Goal: Ask a question

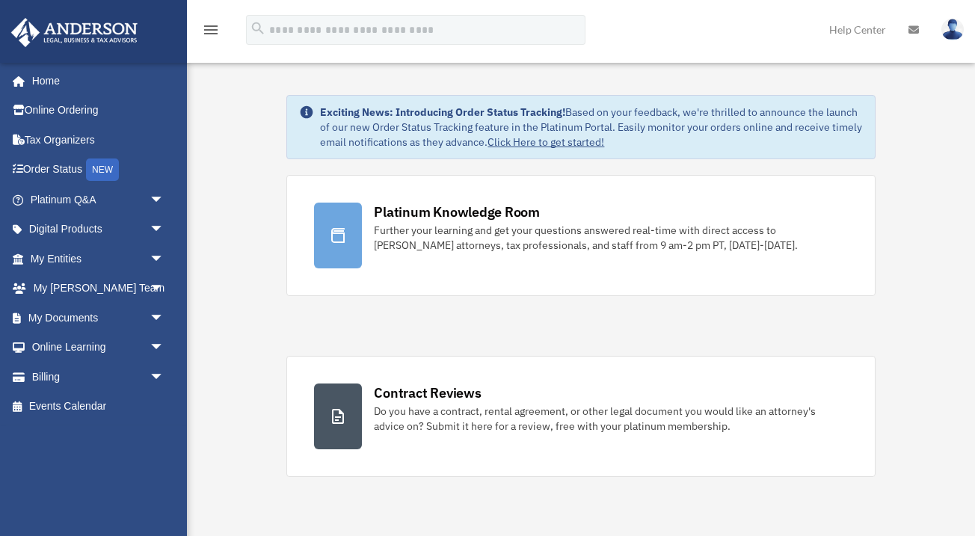
click at [952, 29] on img at bounding box center [952, 30] width 22 height 22
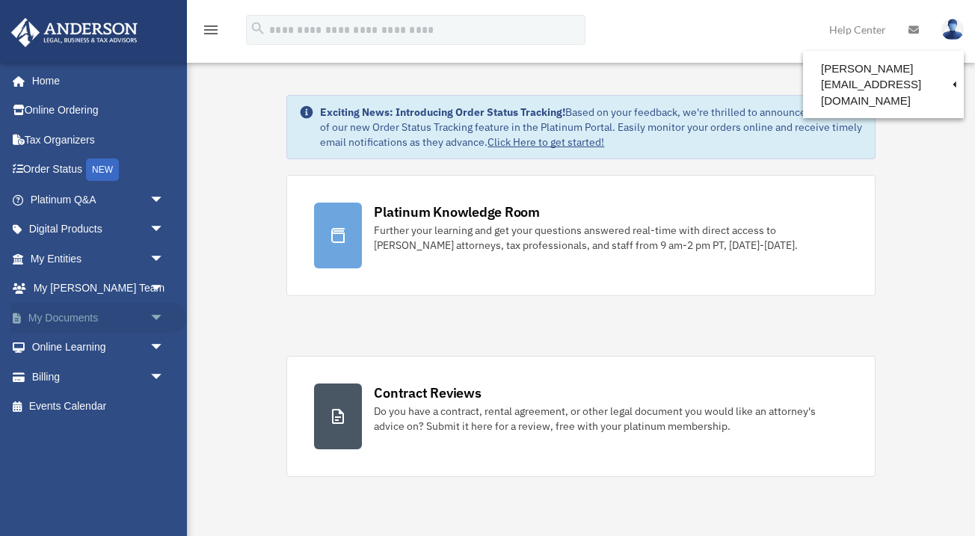
click at [78, 313] on link "My Documents arrow_drop_down" at bounding box center [98, 318] width 176 height 30
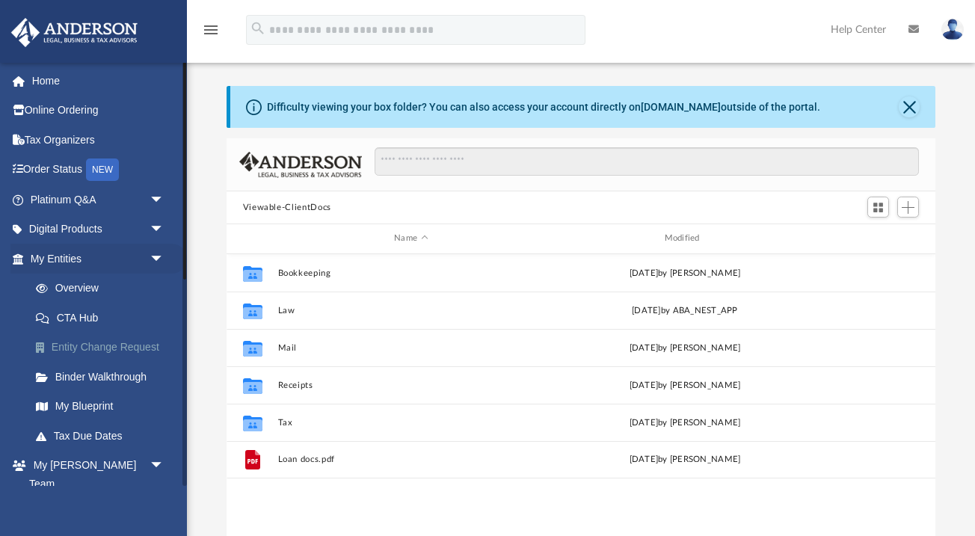
scroll to position [340, 708]
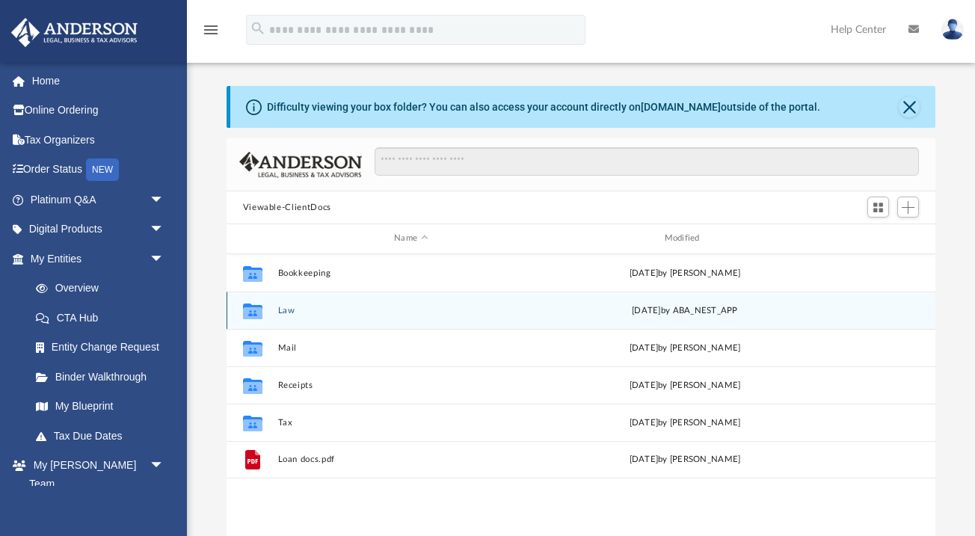
click at [285, 308] on button "Law" at bounding box center [410, 311] width 267 height 10
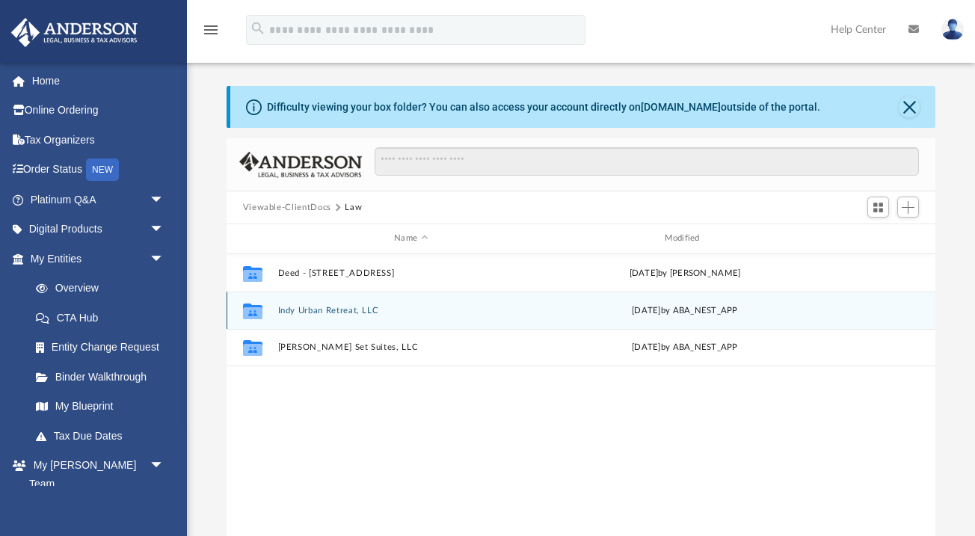
click at [285, 308] on button "Indy Urban Retreat, LLC" at bounding box center [410, 311] width 267 height 10
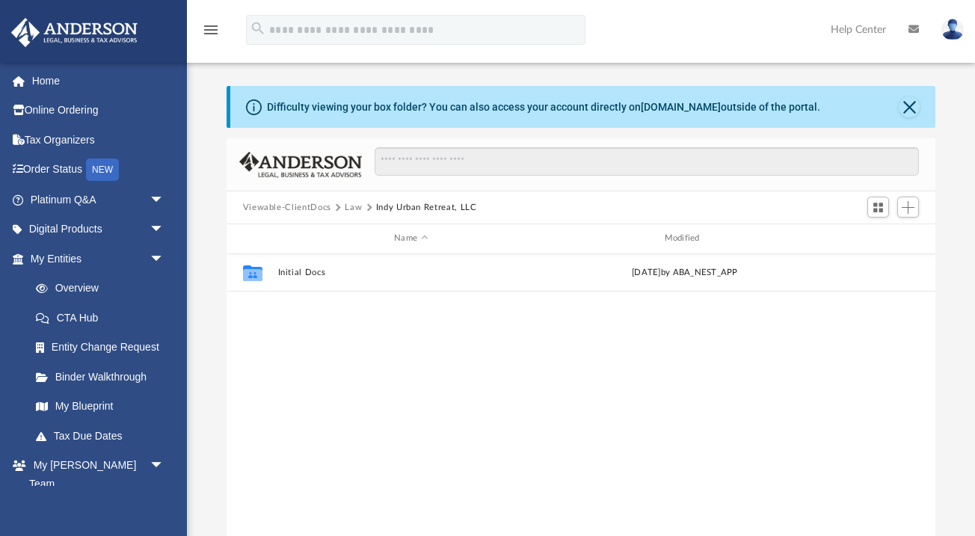
click at [307, 205] on button "Viewable-ClientDocs" at bounding box center [287, 207] width 88 height 13
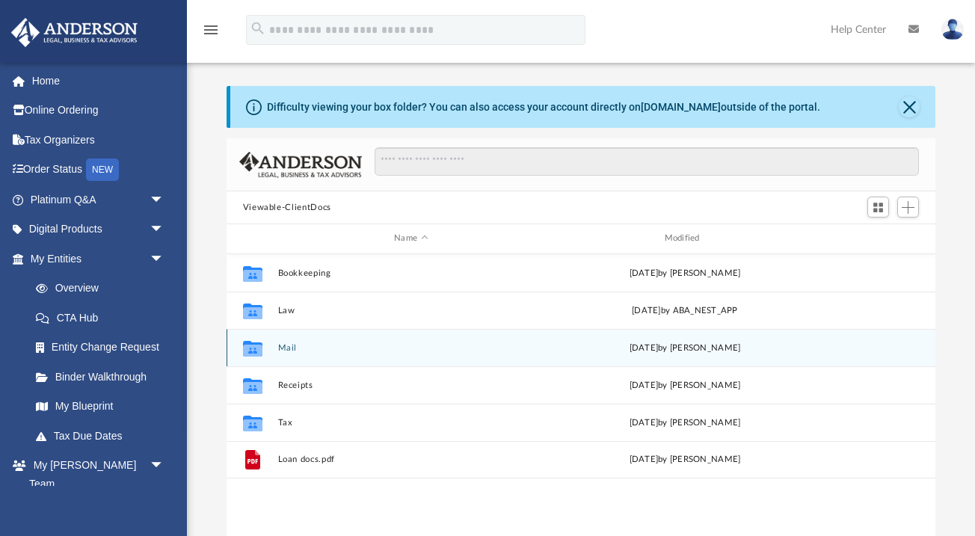
click at [300, 348] on button "Mail" at bounding box center [410, 348] width 267 height 10
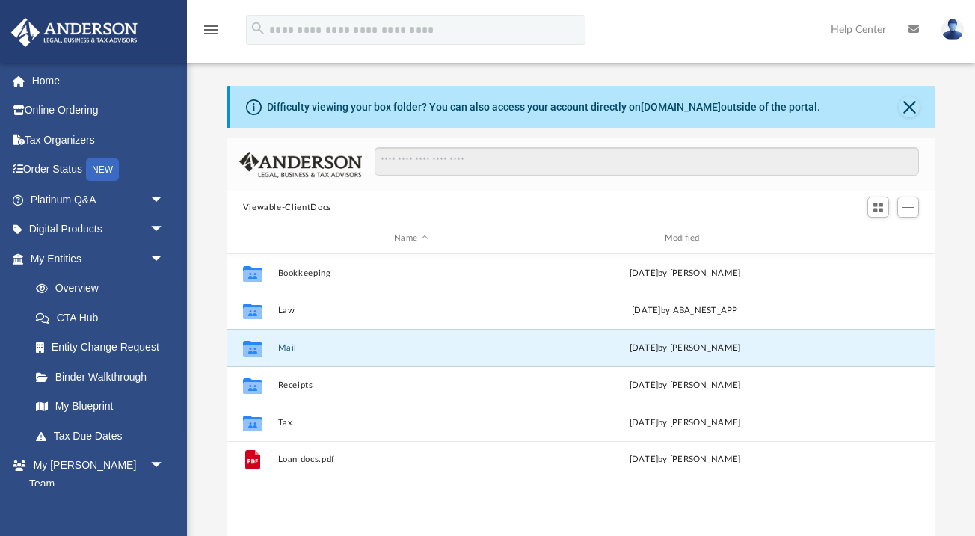
click at [300, 348] on button "Mail" at bounding box center [410, 348] width 267 height 10
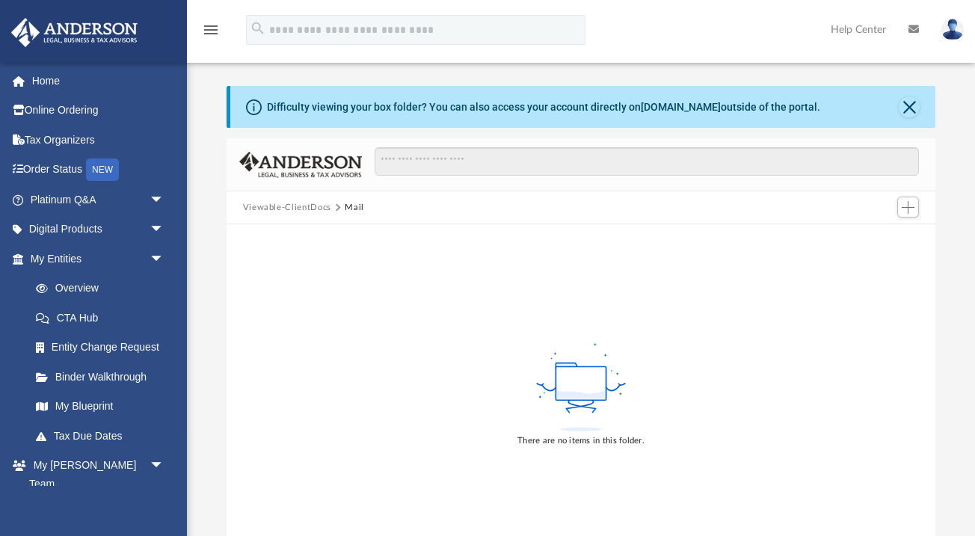
click at [315, 207] on button "Viewable-ClientDocs" at bounding box center [287, 207] width 88 height 13
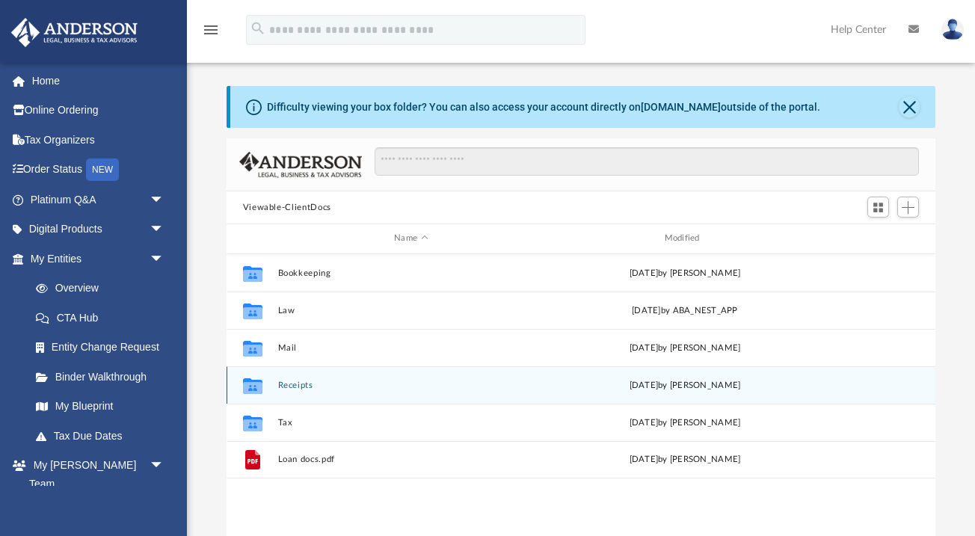
click at [320, 383] on button "Receipts" at bounding box center [410, 385] width 267 height 10
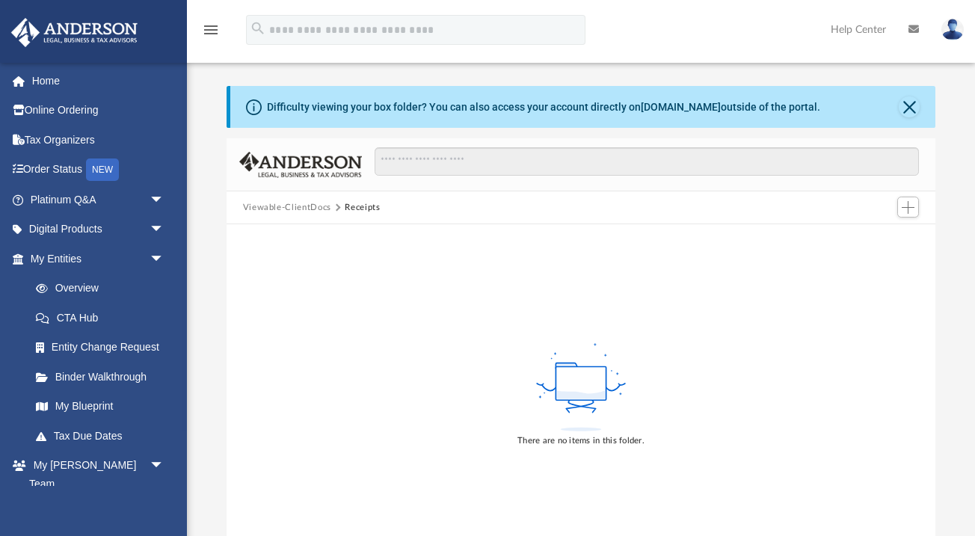
click at [324, 206] on button "Viewable-ClientDocs" at bounding box center [287, 207] width 88 height 13
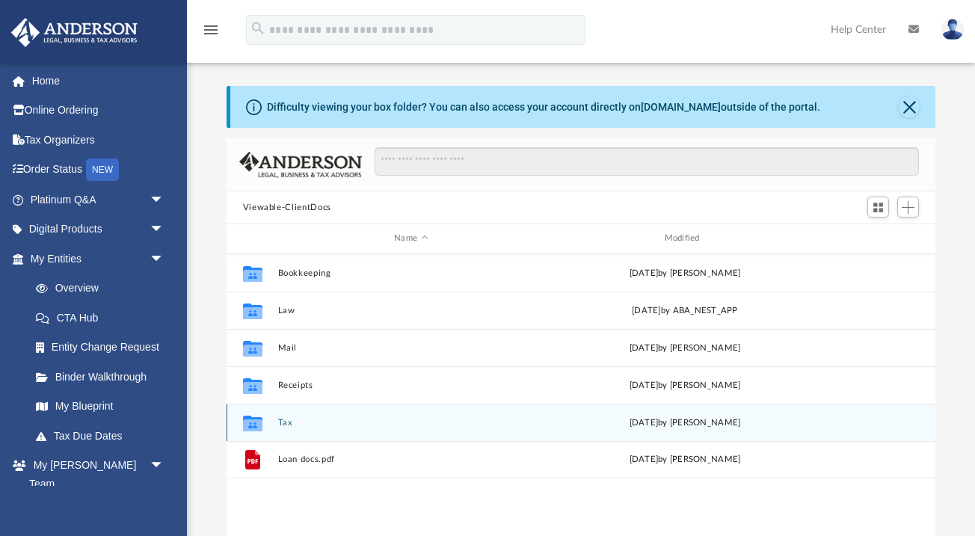
click at [281, 427] on div "Collaborated Folder Tax Thu Jul 24 2025 by Charles Rogler" at bounding box center [580, 422] width 709 height 37
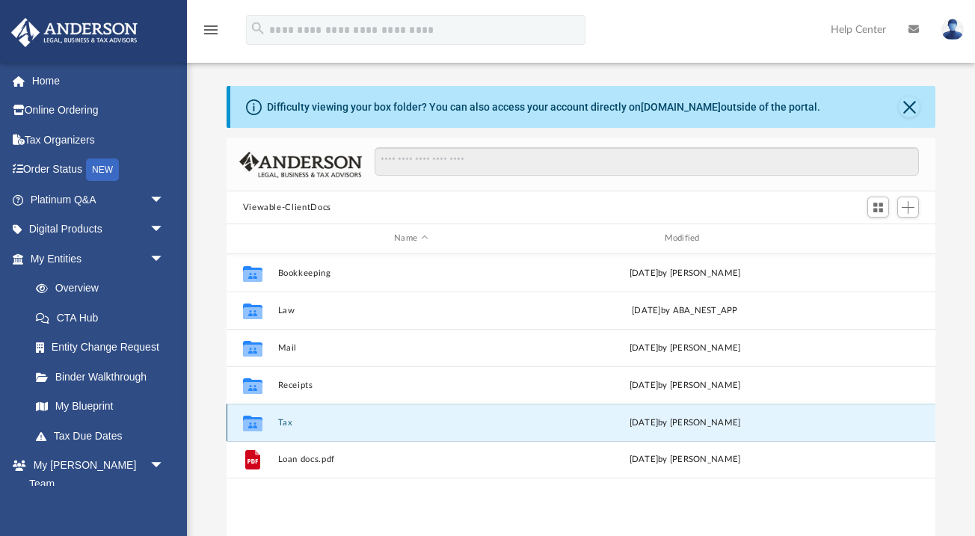
click at [281, 415] on div "Collaborated Folder Tax Thu Jul 24 2025 by Charles Rogler" at bounding box center [580, 422] width 709 height 37
click at [282, 418] on button "Tax" at bounding box center [410, 423] width 267 height 10
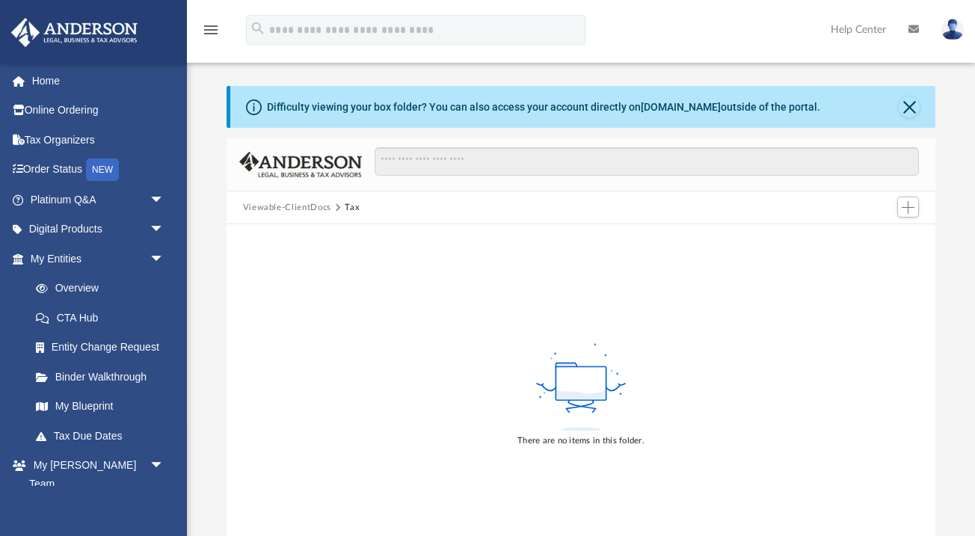
click at [318, 201] on button "Viewable-ClientDocs" at bounding box center [287, 207] width 88 height 13
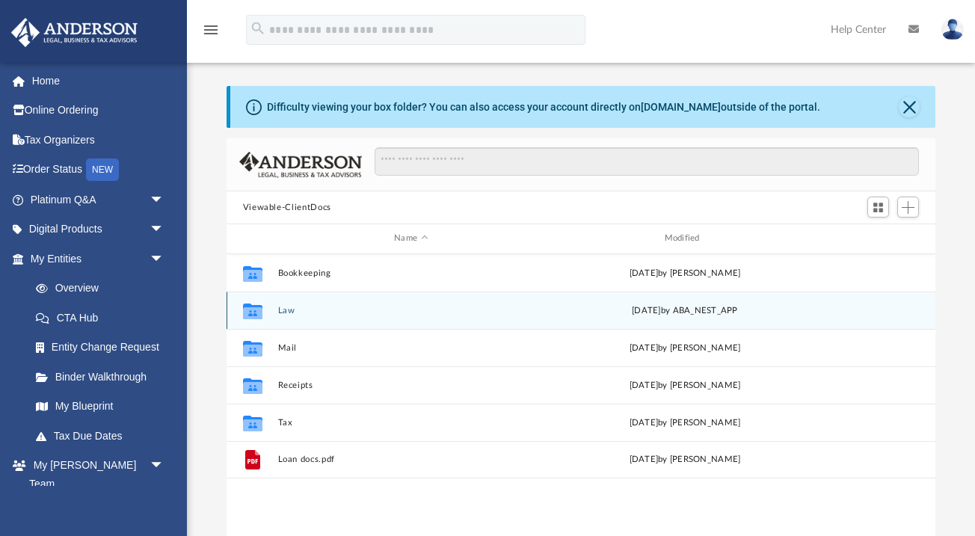
click at [301, 310] on button "Law" at bounding box center [410, 311] width 267 height 10
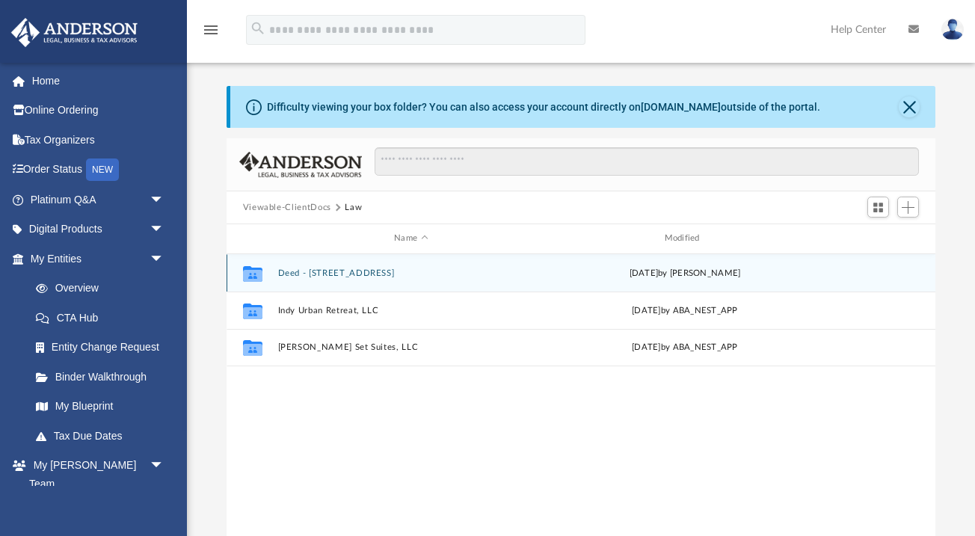
click at [308, 274] on button "Deed - 11925 West Road" at bounding box center [410, 273] width 267 height 10
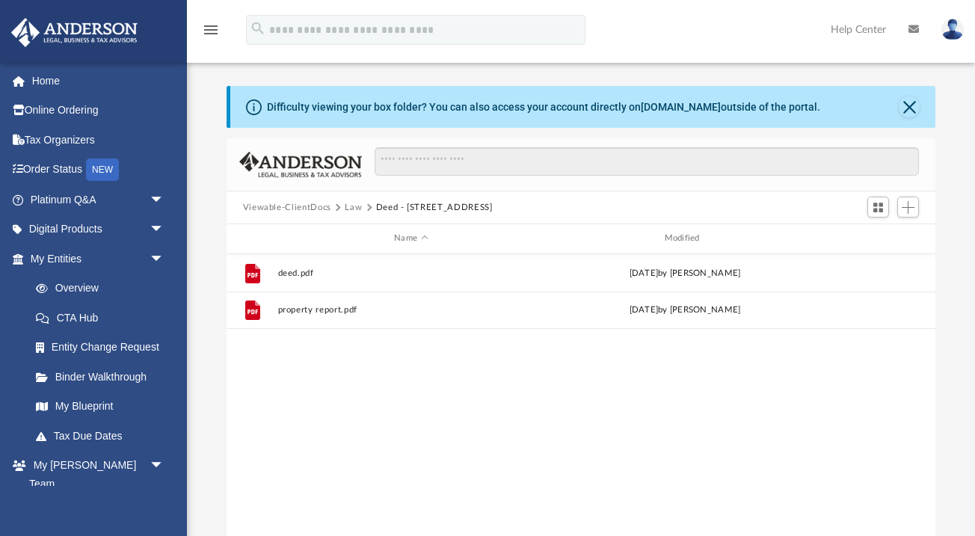
click at [282, 208] on button "Viewable-ClientDocs" at bounding box center [287, 207] width 88 height 13
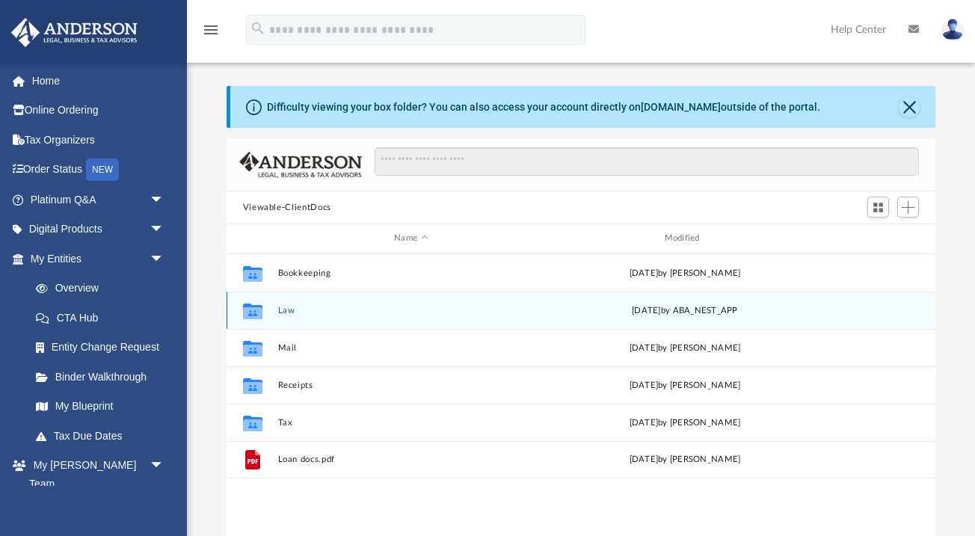
click at [280, 320] on div "Collaborated Folder Law Fri Aug 8 2025 by ABA_NEST_APP" at bounding box center [580, 309] width 709 height 37
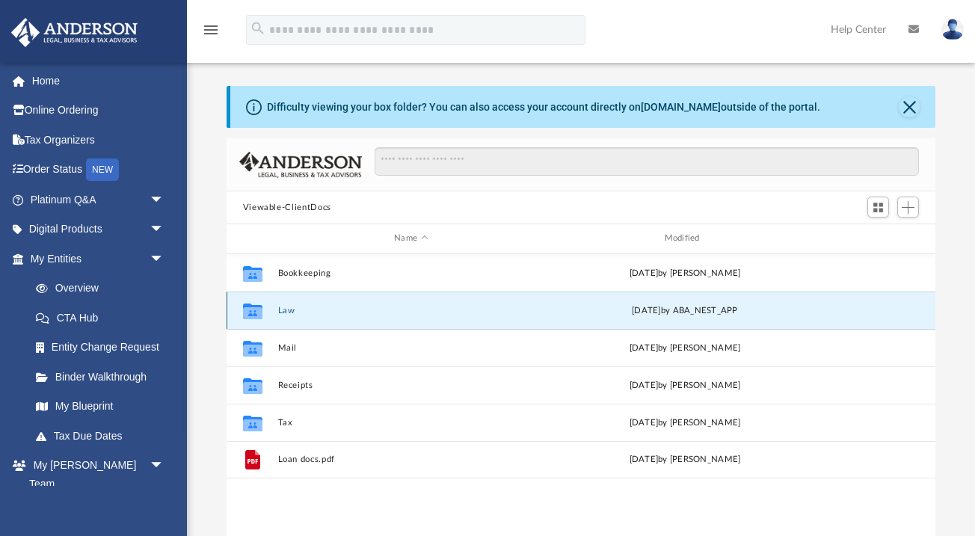
click at [288, 312] on button "Law" at bounding box center [410, 311] width 267 height 10
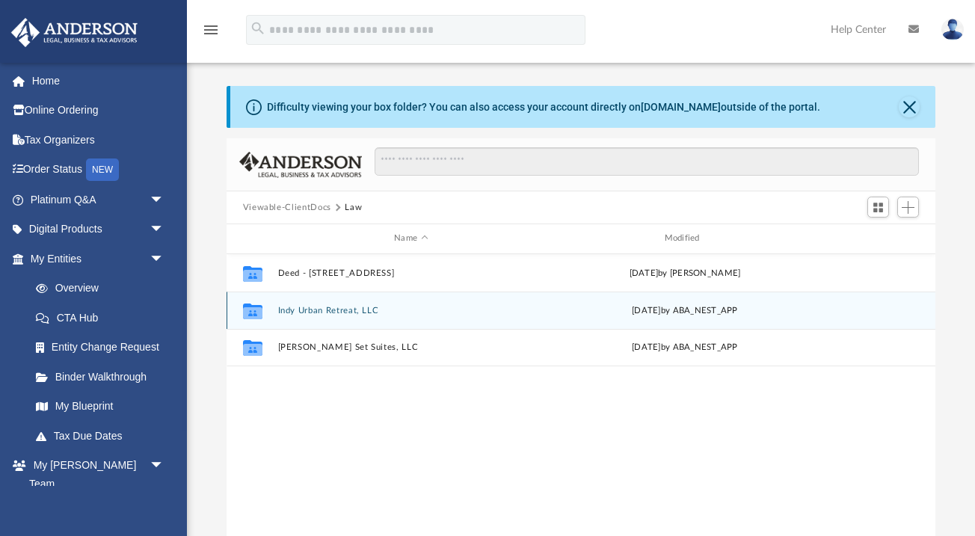
click at [314, 311] on button "Indy Urban Retreat, LLC" at bounding box center [410, 311] width 267 height 10
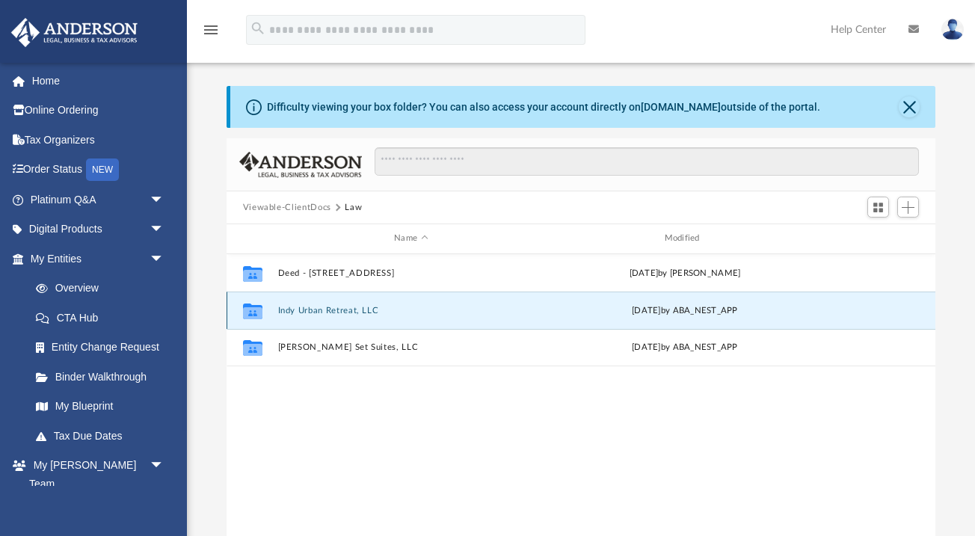
click at [314, 311] on button "Indy Urban Retreat, LLC" at bounding box center [410, 311] width 267 height 10
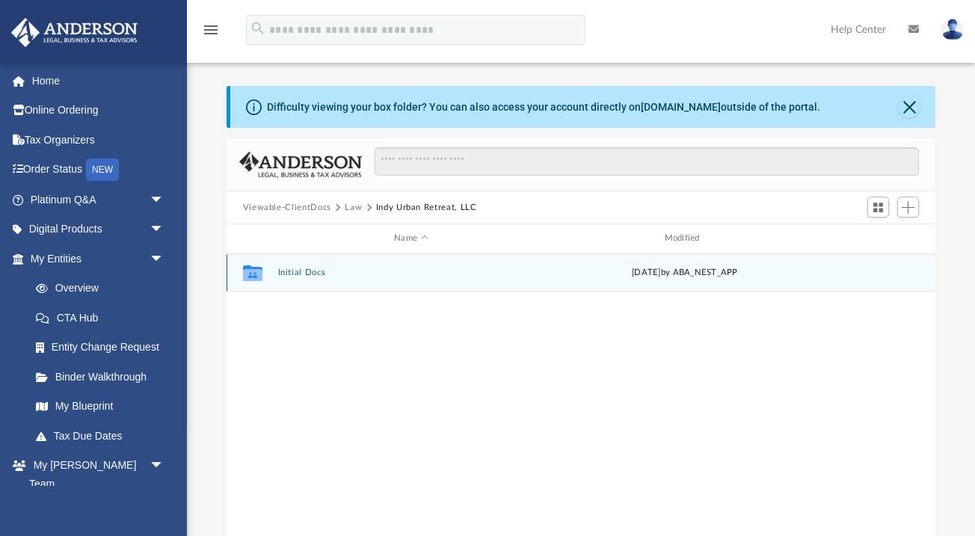
click at [310, 278] on div "Collaborated Folder Initial Docs Tue Aug 5 2025 by ABA_NEST_APP" at bounding box center [580, 272] width 709 height 37
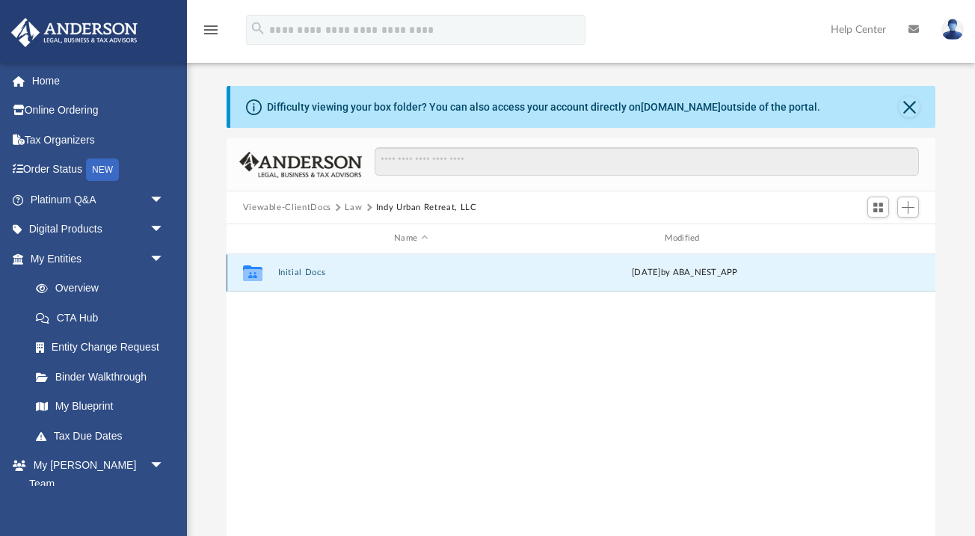
click at [310, 278] on div "Collaborated Folder Initial Docs Tue Aug 5 2025 by ABA_NEST_APP" at bounding box center [580, 272] width 709 height 37
click at [317, 269] on button "Initial Docs" at bounding box center [410, 273] width 267 height 10
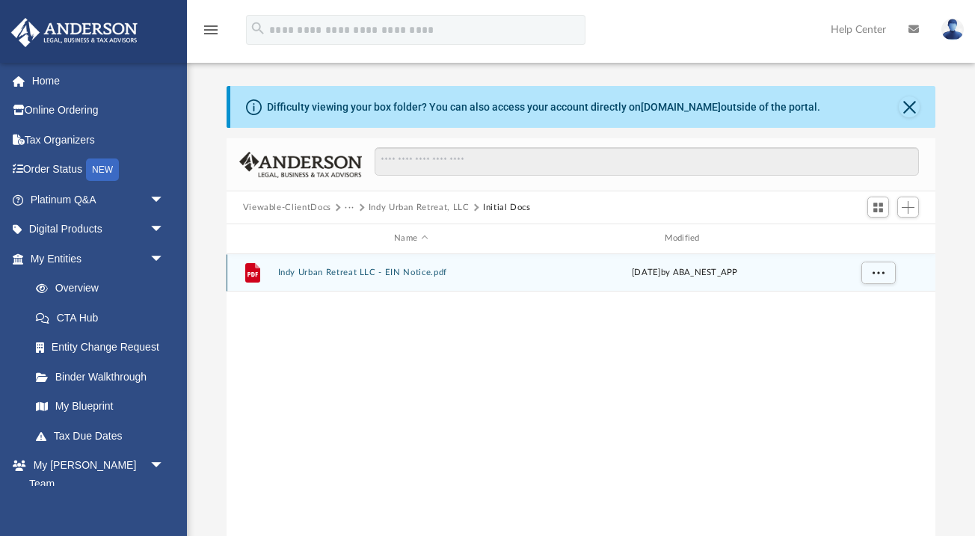
click at [317, 269] on button "Indy Urban Retreat LLC - EIN Notice.pdf" at bounding box center [410, 273] width 267 height 10
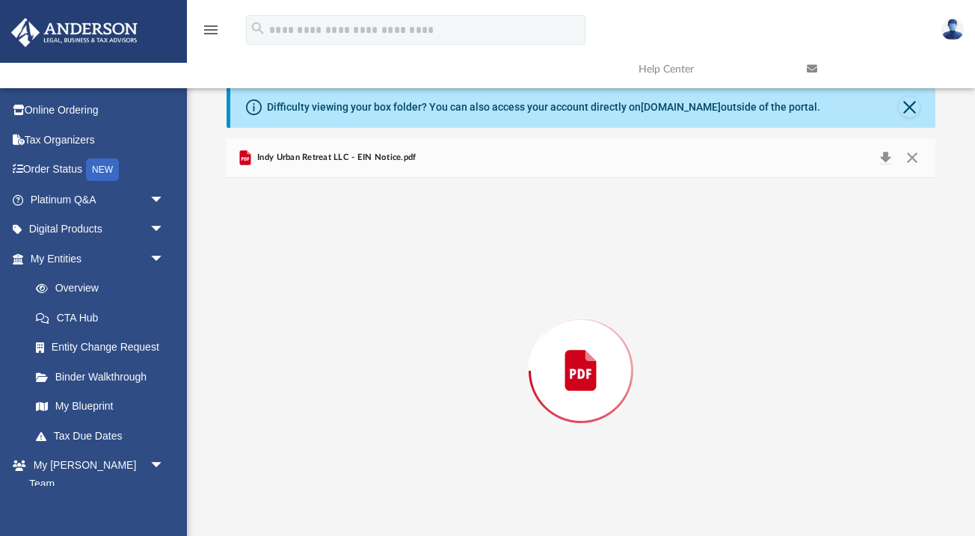
click at [317, 269] on div "Preview" at bounding box center [580, 371] width 709 height 386
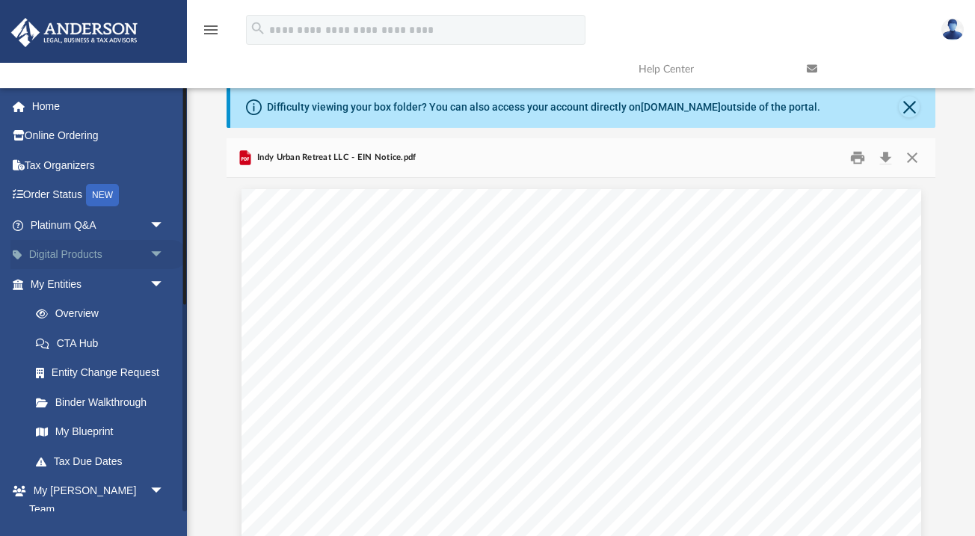
scroll to position [0, 0]
click at [87, 228] on link "Platinum Q&A arrow_drop_down" at bounding box center [98, 225] width 176 height 30
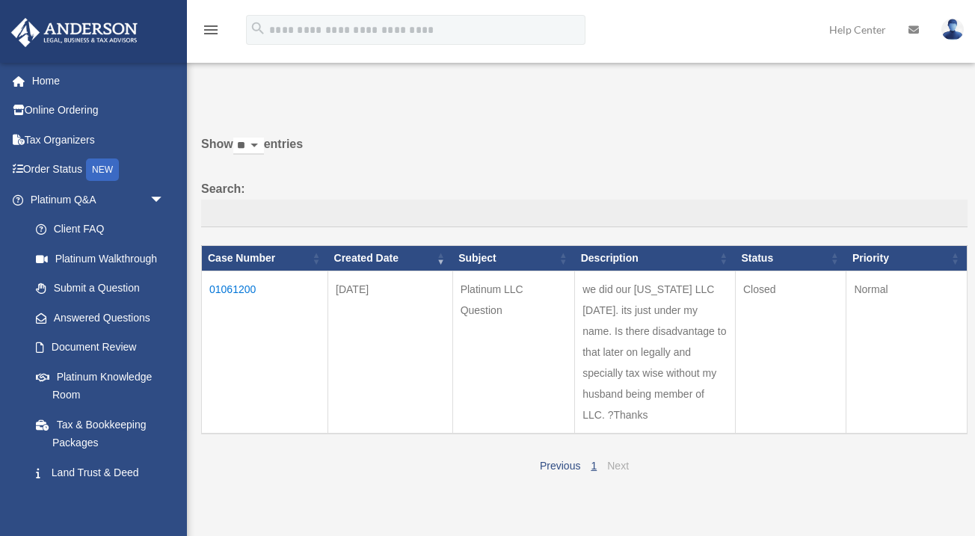
click at [613, 460] on link "Next" at bounding box center [618, 466] width 22 height 12
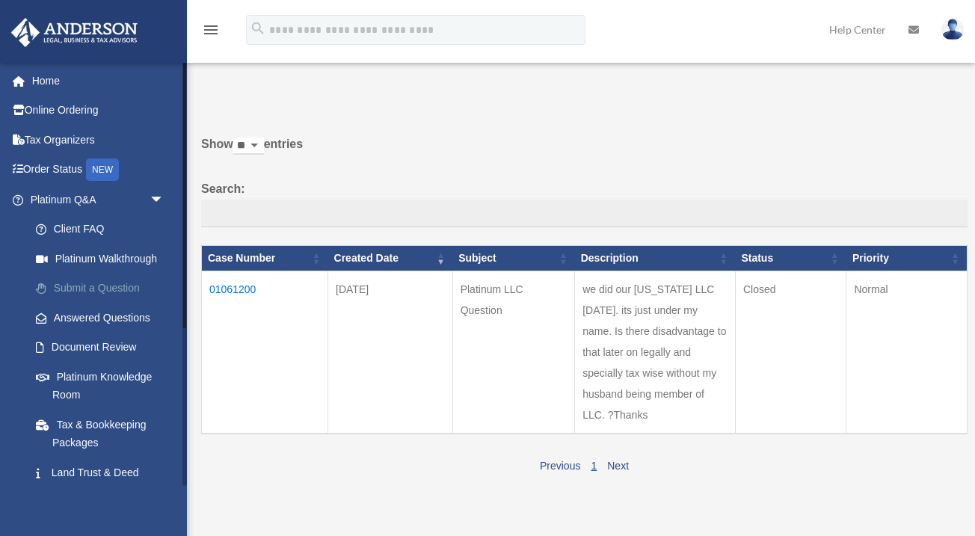
click at [111, 281] on link "Submit a Question" at bounding box center [104, 289] width 166 height 30
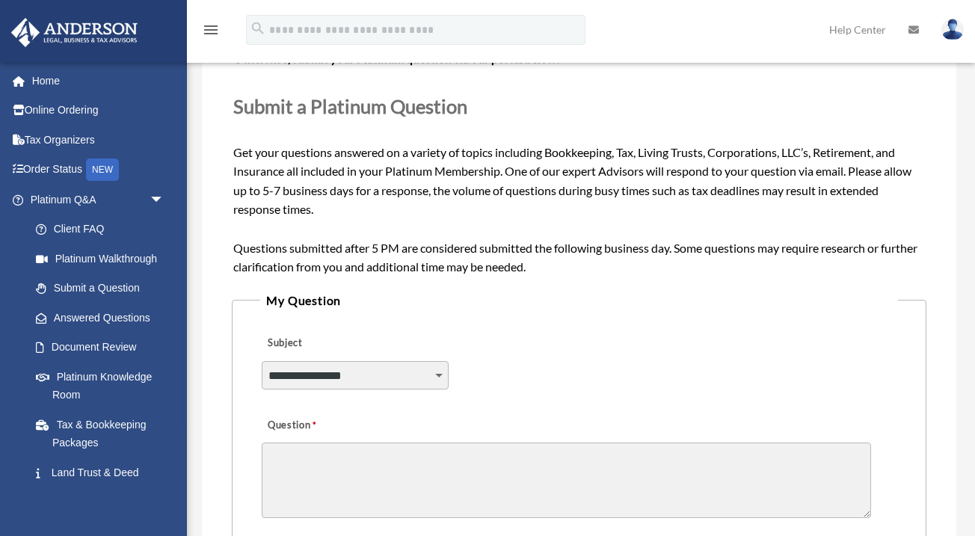
scroll to position [176, 0]
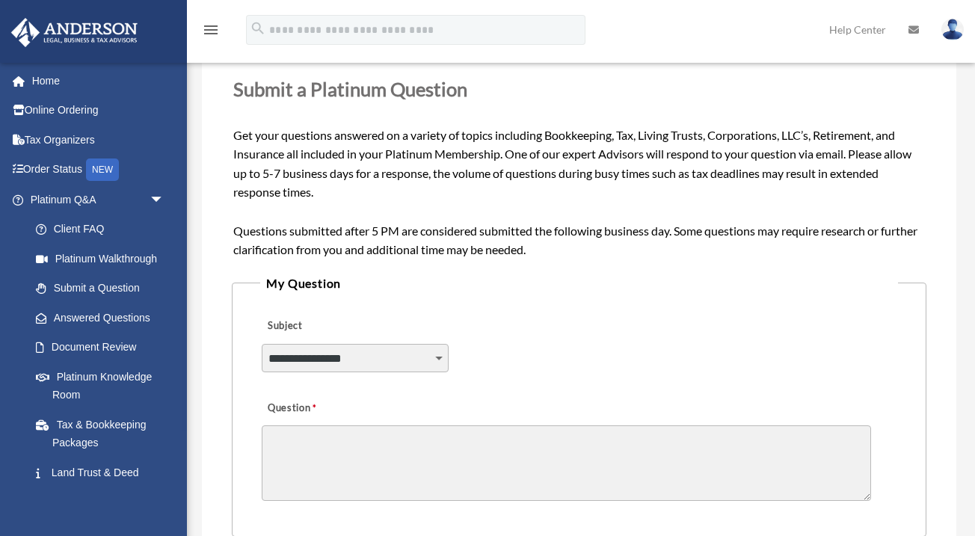
click at [306, 353] on select "**********" at bounding box center [355, 358] width 187 height 28
select select "******"
click at [312, 439] on textarea "Question" at bounding box center [566, 462] width 609 height 75
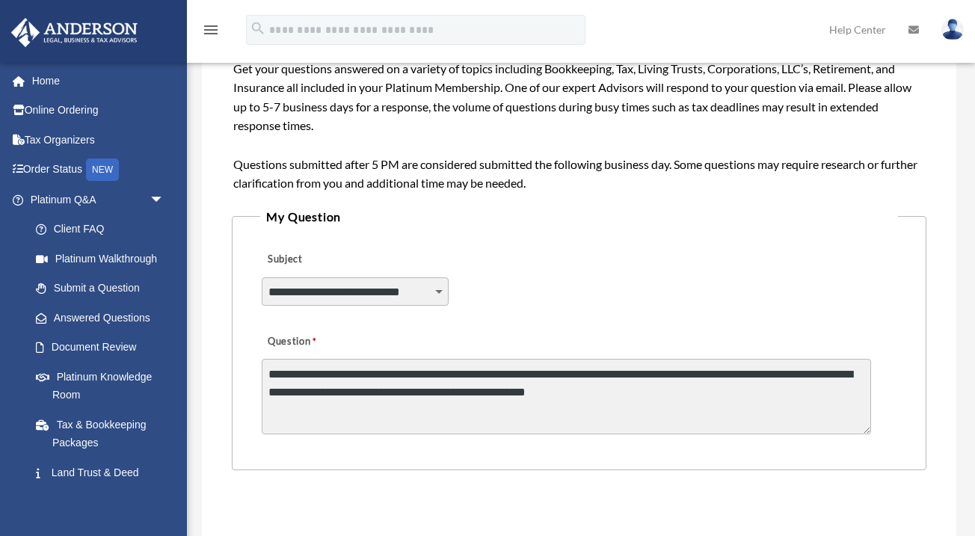
scroll to position [245, 0]
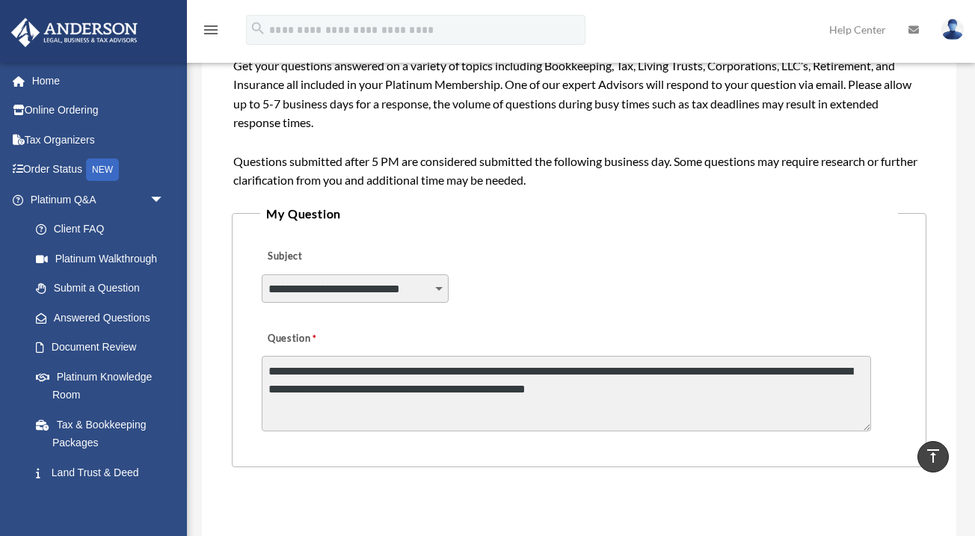
click at [690, 368] on textarea "**********" at bounding box center [566, 393] width 609 height 75
click at [652, 383] on textarea "**********" at bounding box center [566, 393] width 609 height 75
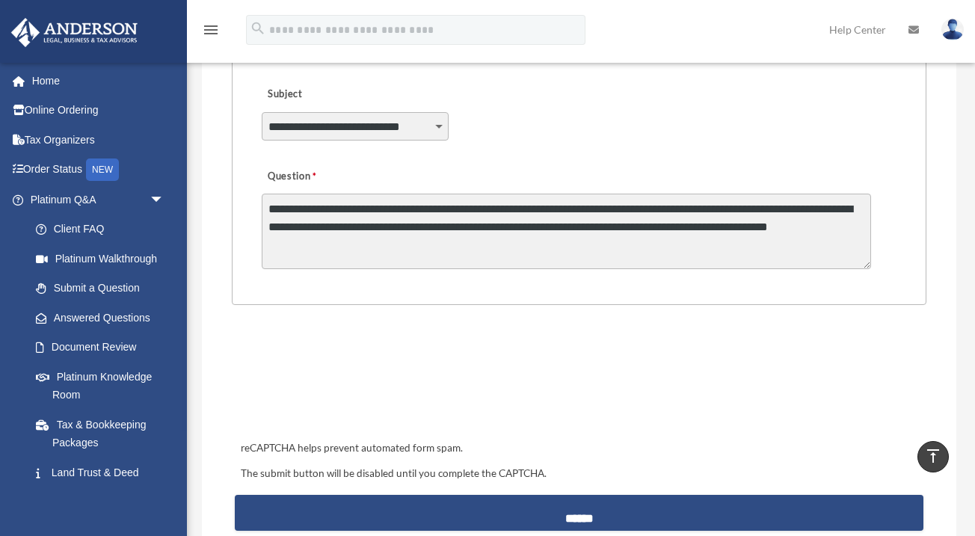
scroll to position [432, 0]
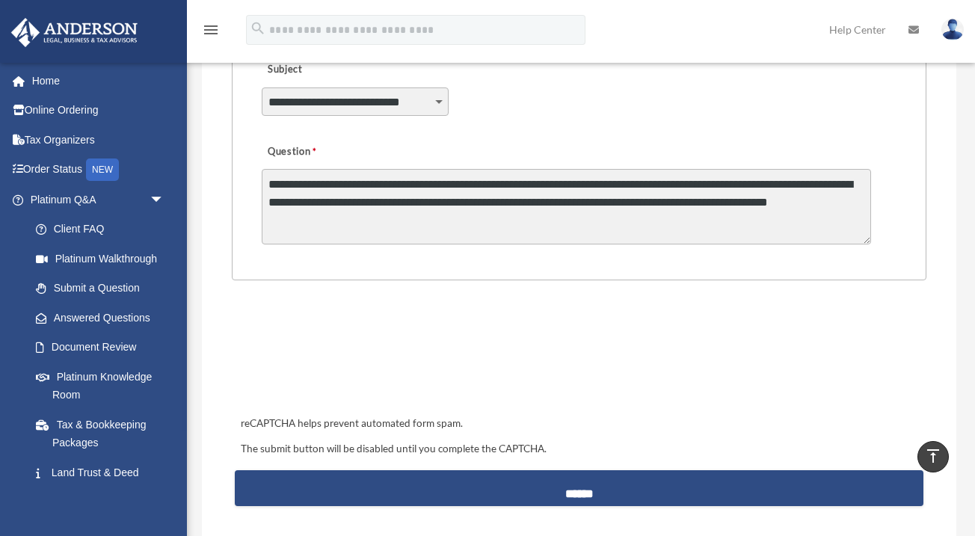
type textarea "**********"
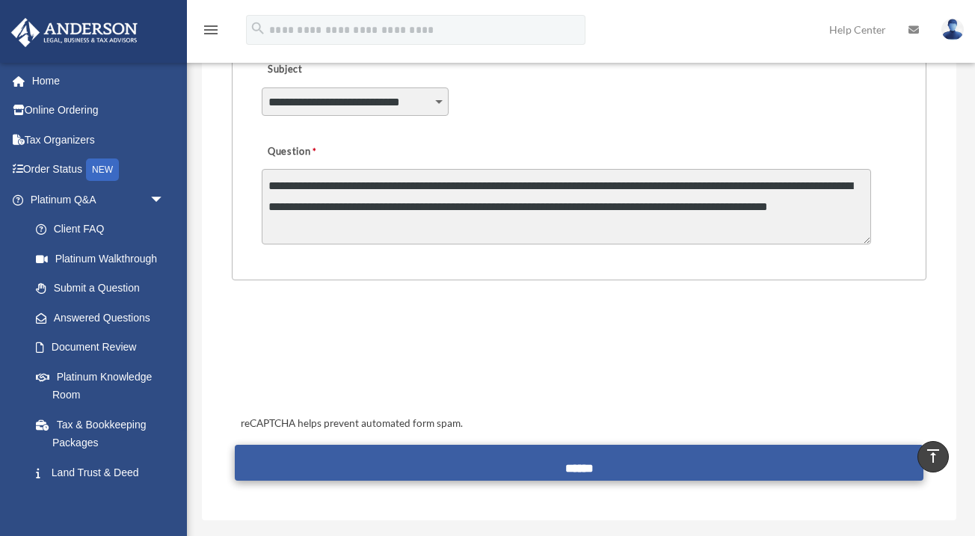
click at [336, 454] on input "******" at bounding box center [579, 463] width 688 height 36
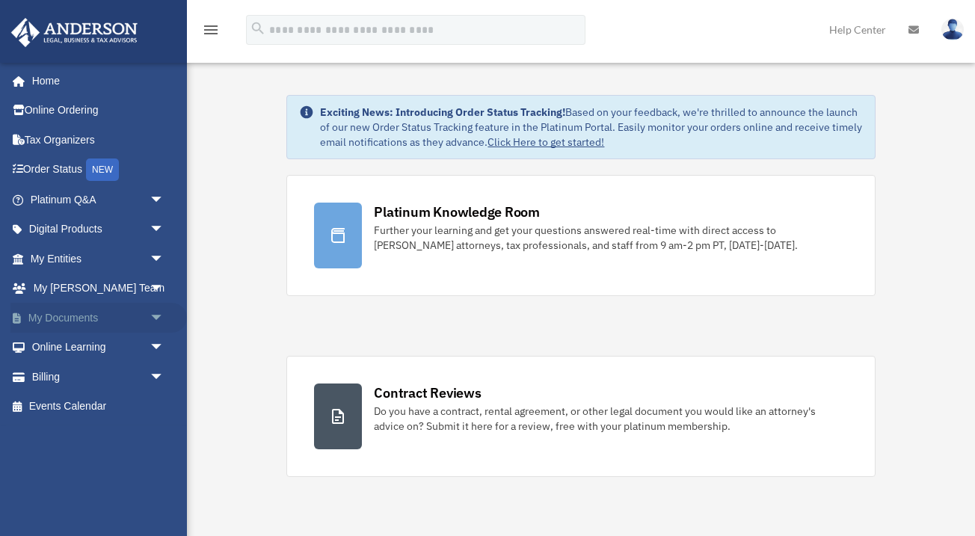
click at [90, 314] on link "My Documents arrow_drop_down" at bounding box center [98, 318] width 176 height 30
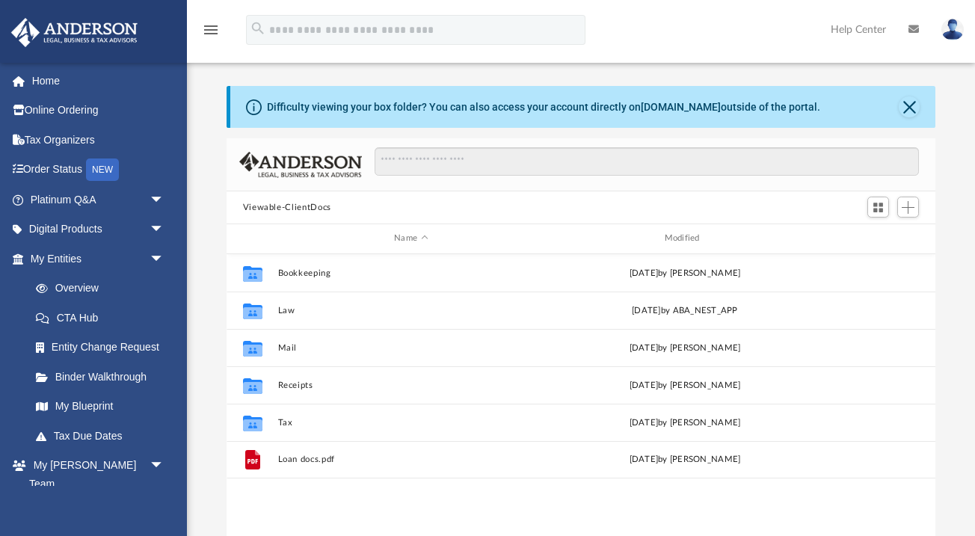
scroll to position [340, 708]
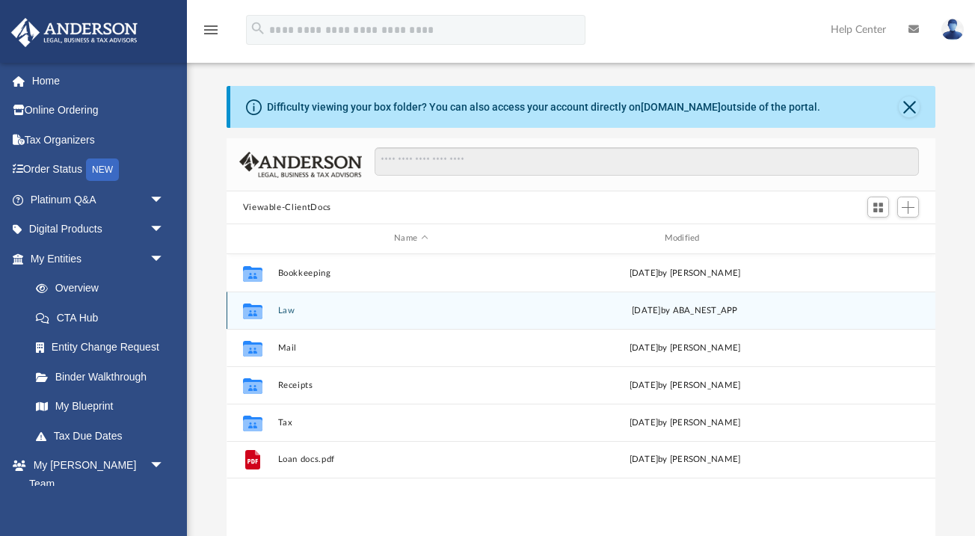
click at [290, 306] on button "Law" at bounding box center [410, 311] width 267 height 10
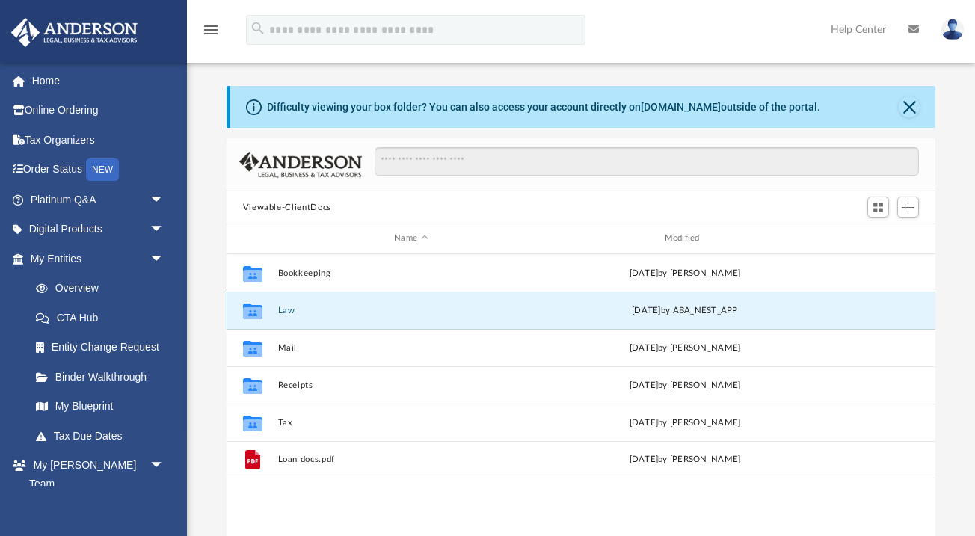
click at [290, 306] on button "Law" at bounding box center [410, 311] width 267 height 10
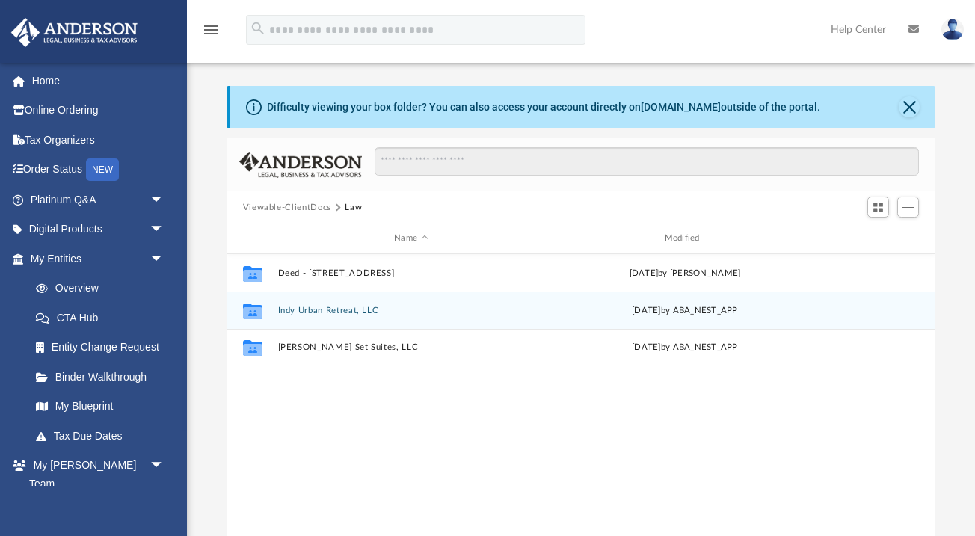
click at [290, 306] on button "Indy Urban Retreat, LLC" at bounding box center [410, 311] width 267 height 10
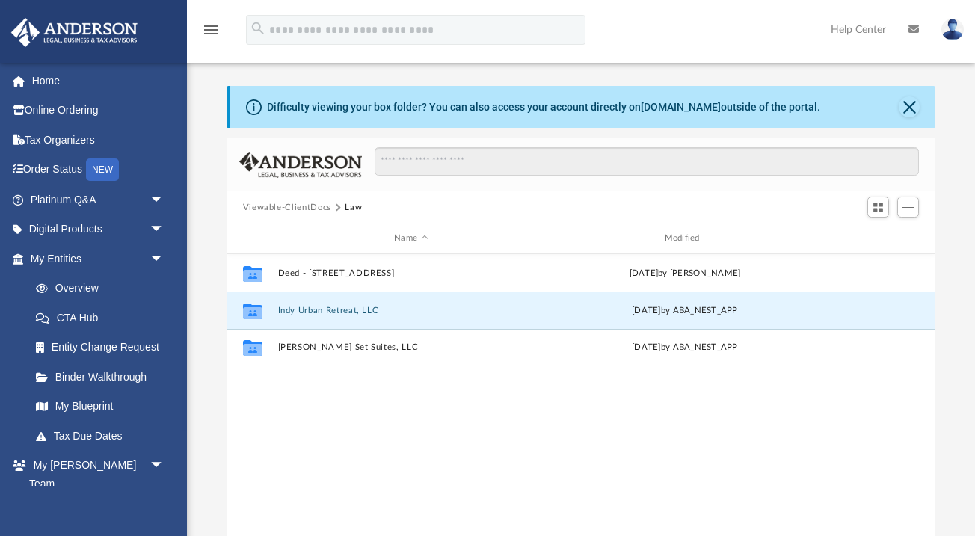
click at [290, 306] on button "Indy Urban Retreat, LLC" at bounding box center [410, 311] width 267 height 10
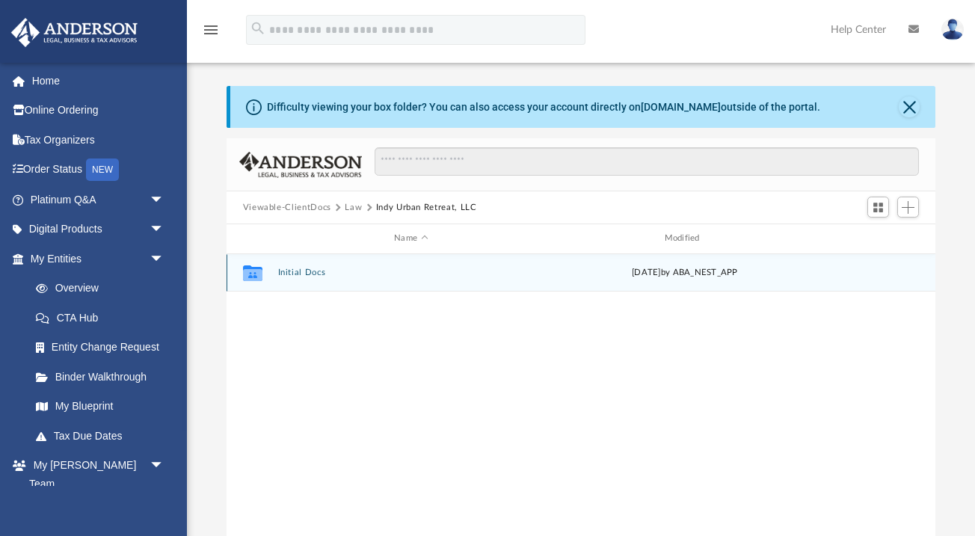
click at [288, 274] on button "Initial Docs" at bounding box center [410, 273] width 267 height 10
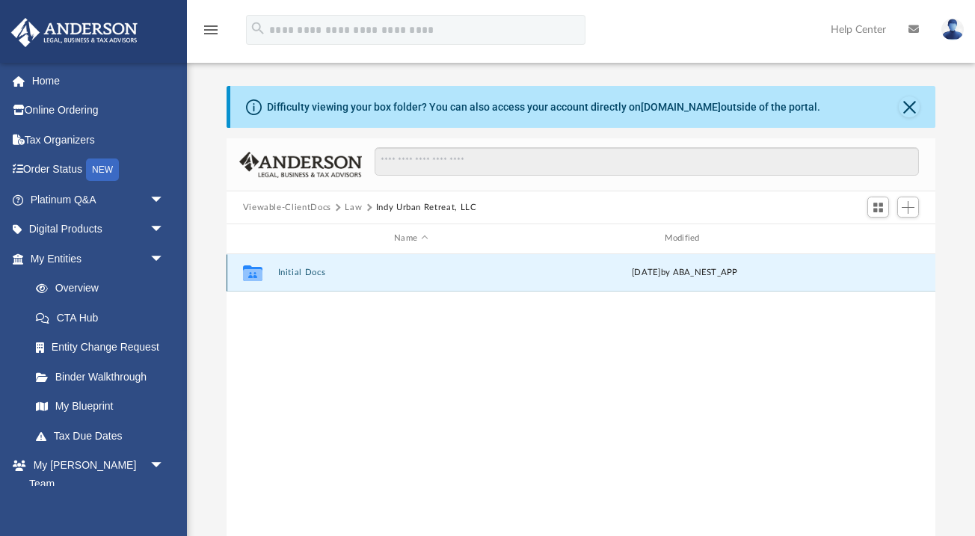
click at [288, 274] on button "Initial Docs" at bounding box center [410, 273] width 267 height 10
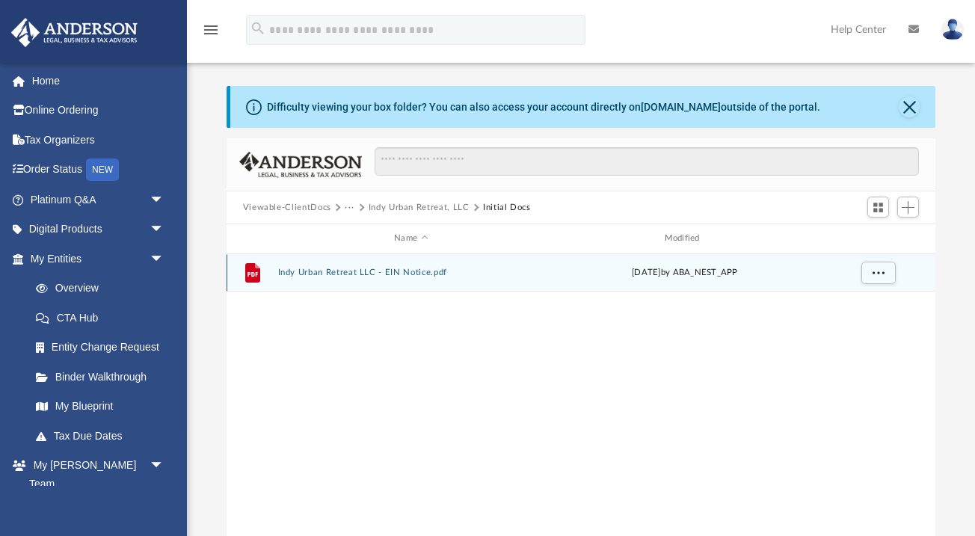
click at [288, 274] on button "Indy Urban Retreat LLC - EIN Notice.pdf" at bounding box center [410, 273] width 267 height 10
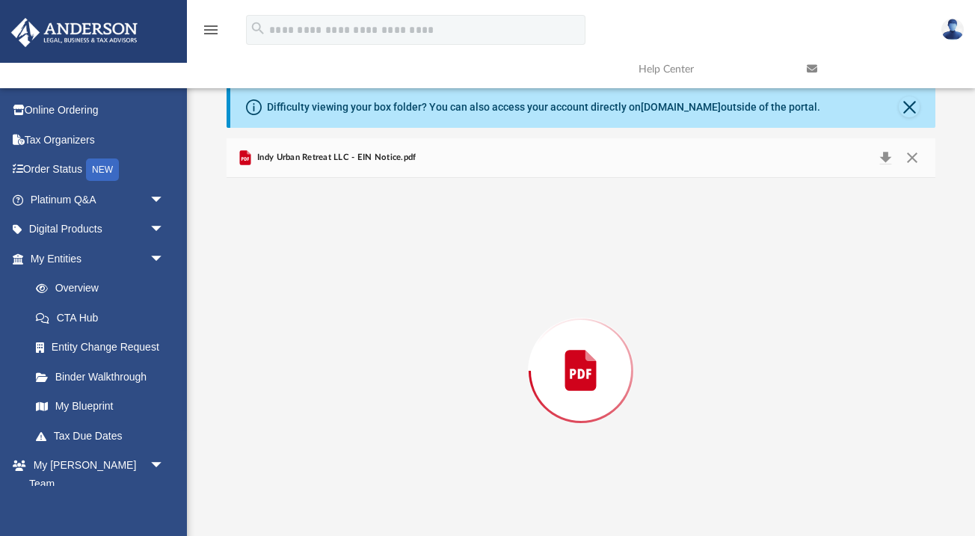
scroll to position [28, 0]
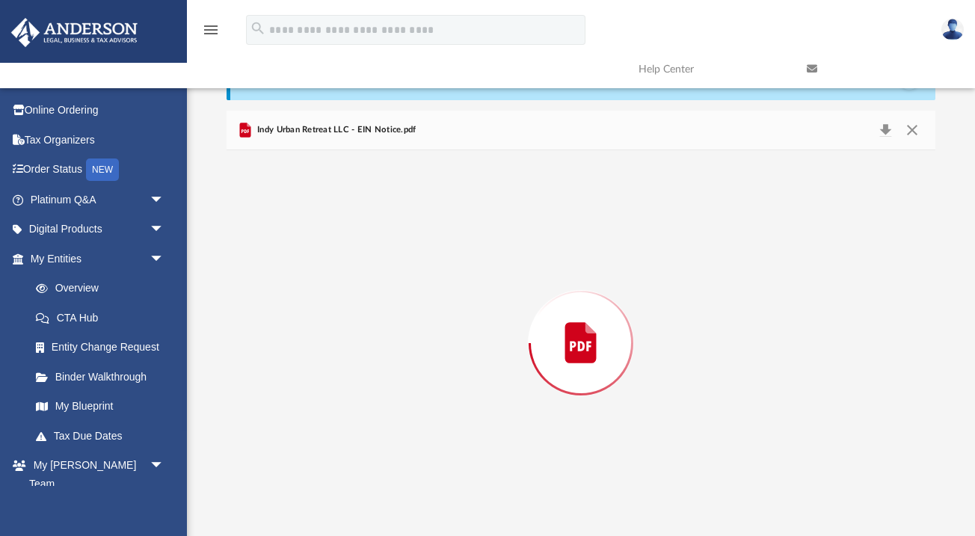
click at [288, 274] on div "Preview" at bounding box center [580, 343] width 709 height 386
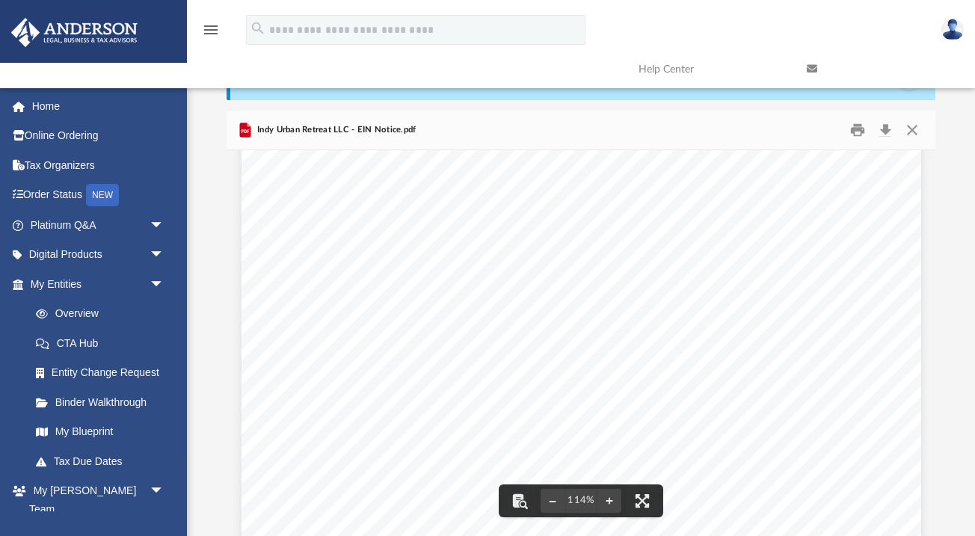
scroll to position [363, 0]
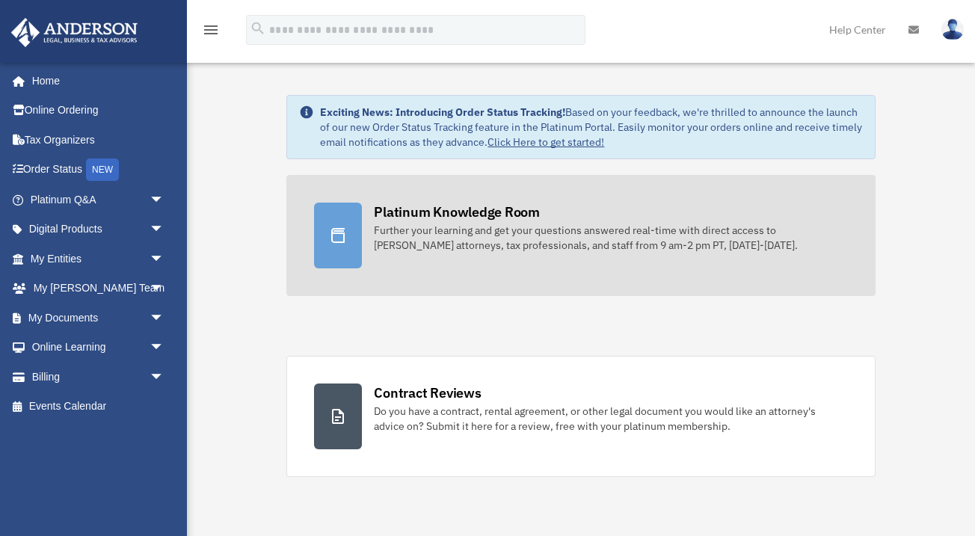
click at [365, 219] on link "Platinum Knowledge Room Further your learning and get your questions answered r…" at bounding box center [580, 235] width 588 height 121
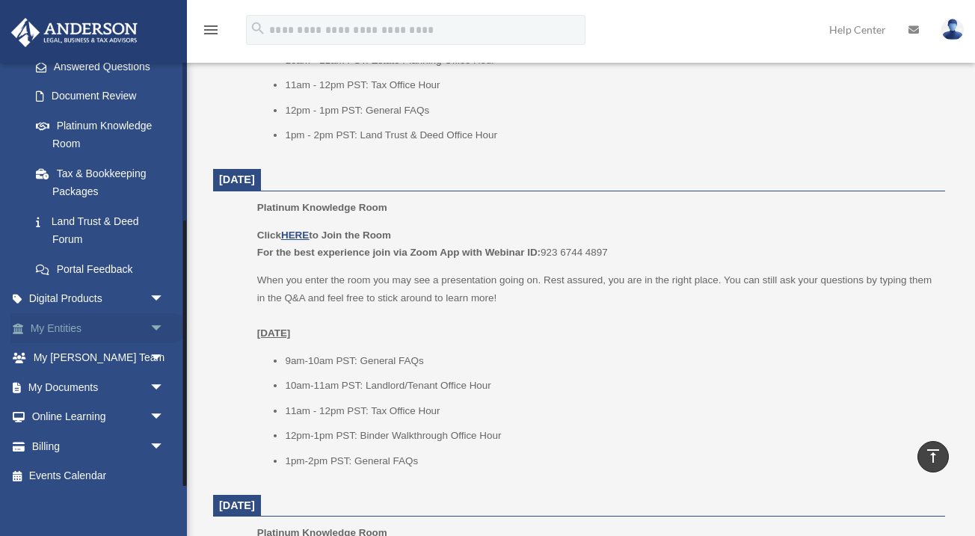
scroll to position [250, 0]
click at [68, 386] on link "My Documents arrow_drop_down" at bounding box center [98, 388] width 176 height 30
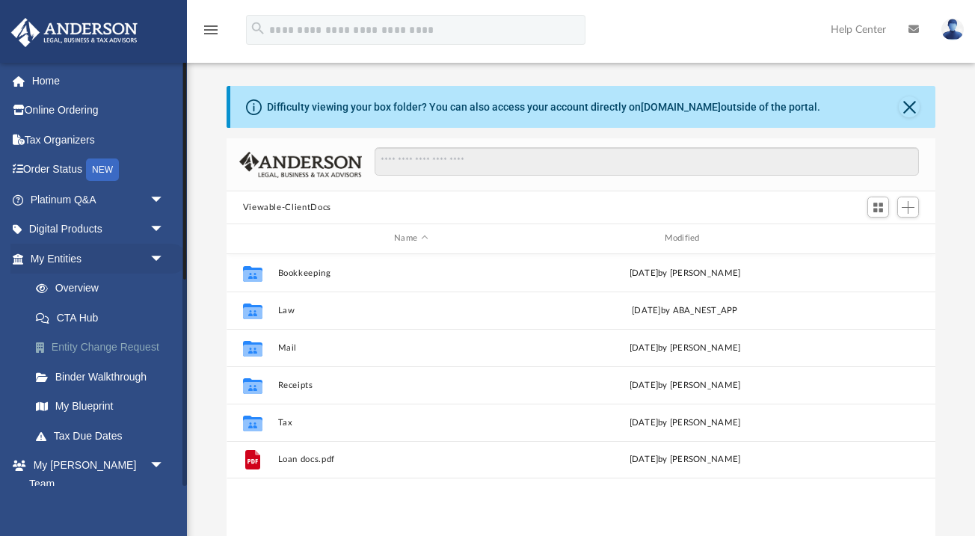
scroll to position [340, 708]
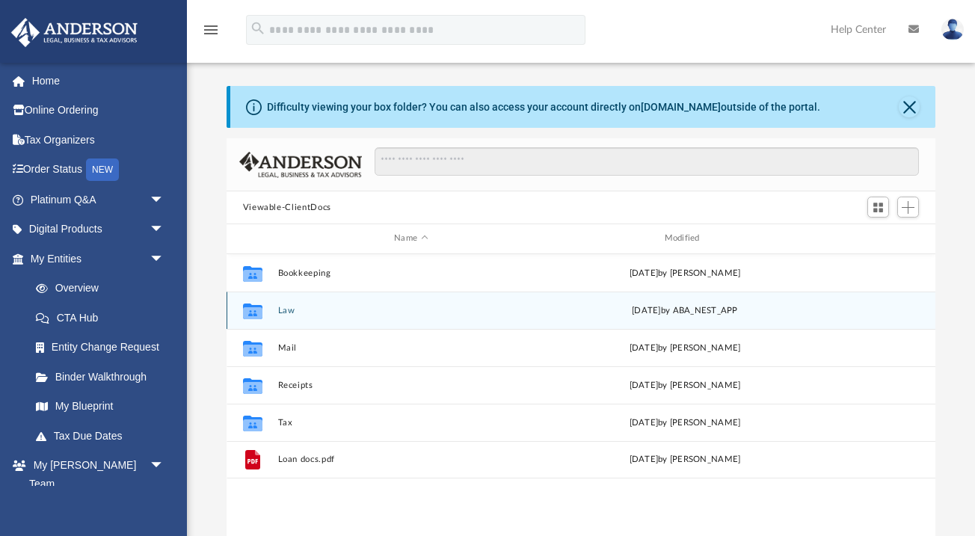
click at [280, 312] on button "Law" at bounding box center [410, 311] width 267 height 10
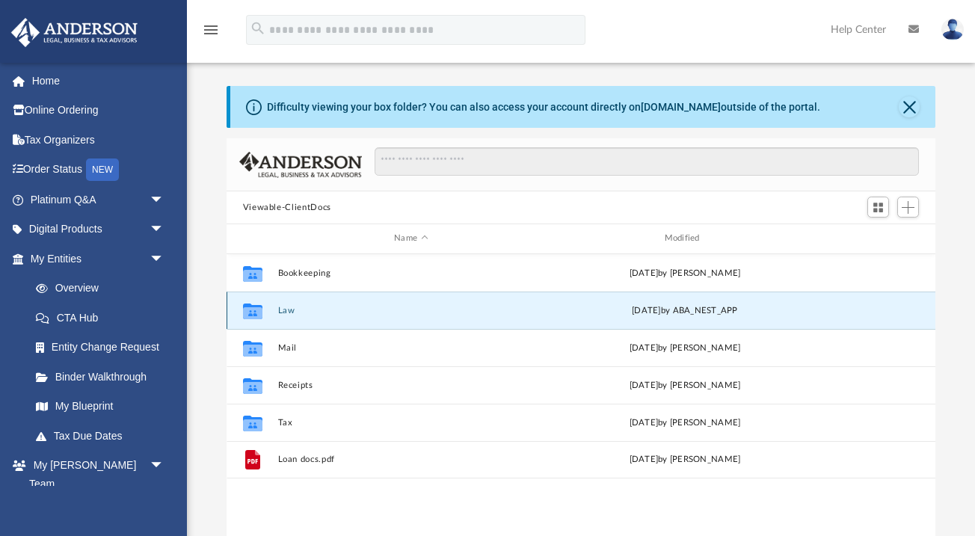
click at [280, 312] on button "Law" at bounding box center [410, 311] width 267 height 10
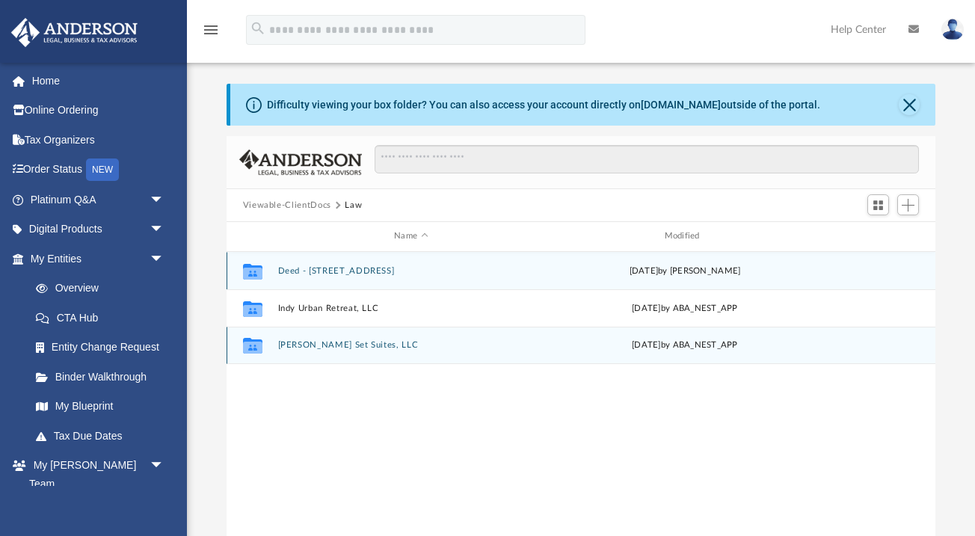
scroll to position [3, 0]
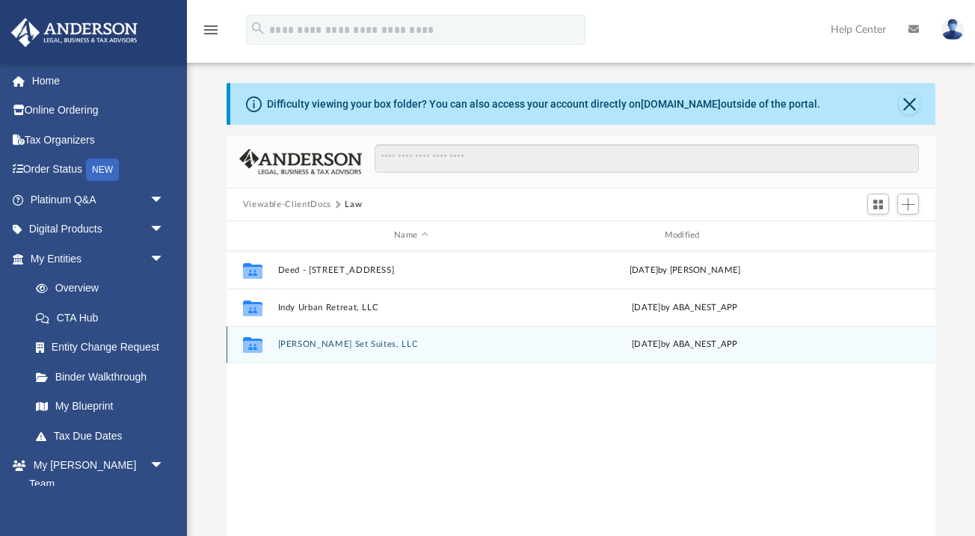
click at [285, 351] on div "Collaborated Folder [PERSON_NAME] Set Suites, LLC [DATE] by ABA_NEST_APP" at bounding box center [580, 344] width 709 height 37
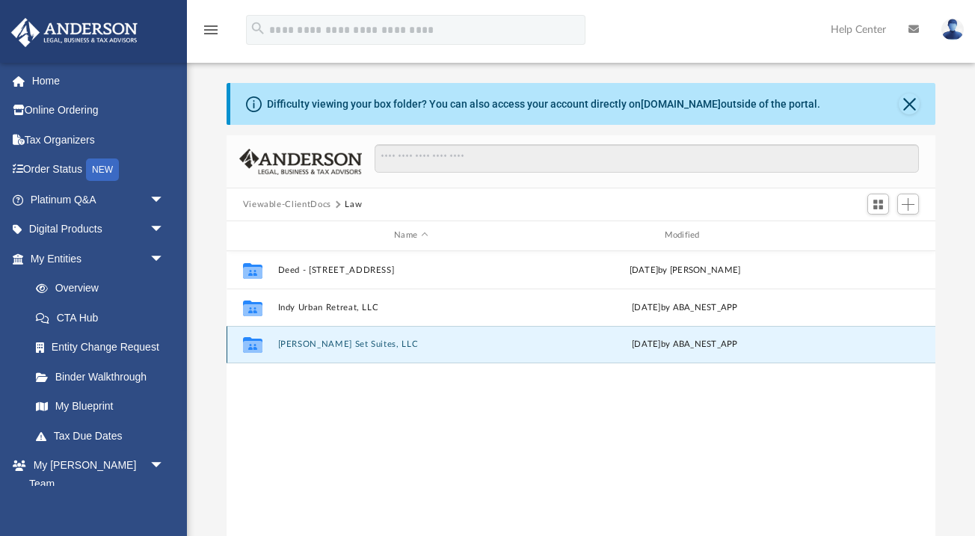
click at [285, 351] on div "Collaborated Folder [PERSON_NAME] Set Suites, LLC [DATE] by ABA_NEST_APP" at bounding box center [580, 344] width 709 height 37
click at [307, 347] on button "[PERSON_NAME] Set Suites, LLC" at bounding box center [410, 344] width 267 height 10
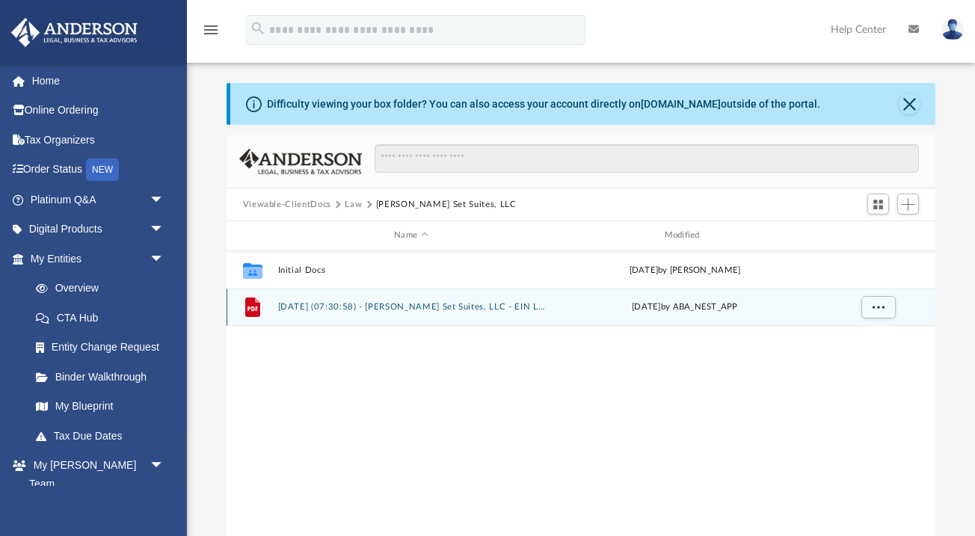
click at [309, 302] on button "[DATE] (07:30:58) - [PERSON_NAME] Set Suites, LLC - EIN Letter from IRS.pdf" at bounding box center [410, 307] width 267 height 10
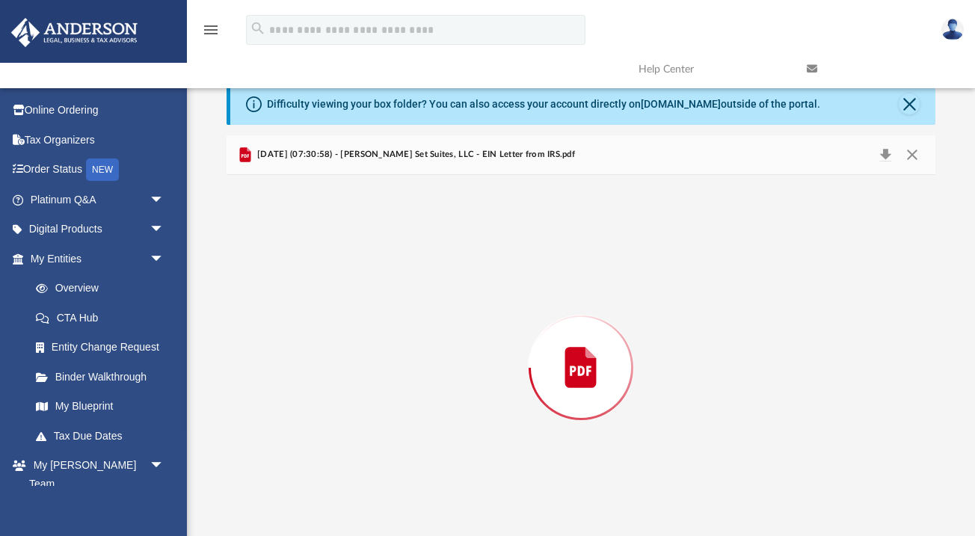
click at [309, 302] on div "Preview" at bounding box center [580, 368] width 709 height 386
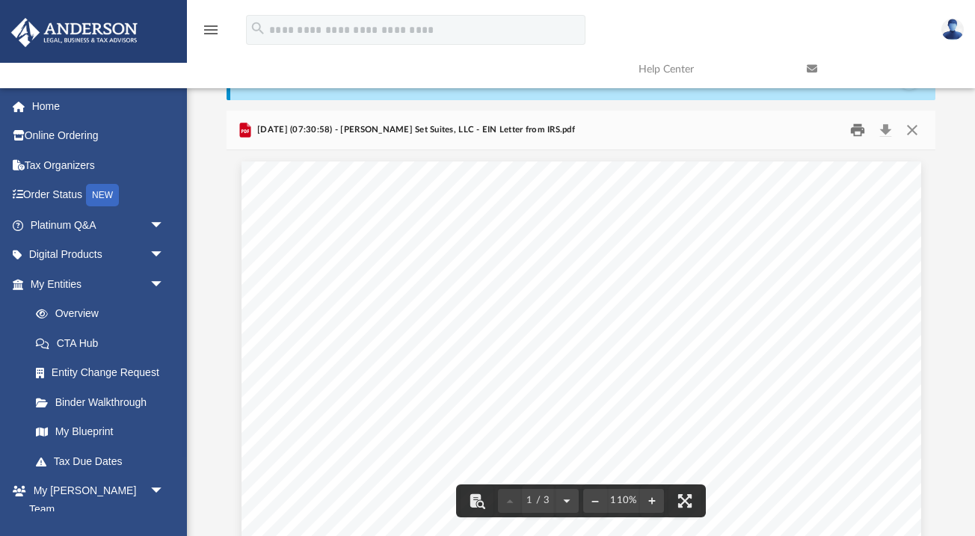
click at [853, 133] on button "Print" at bounding box center [857, 130] width 30 height 23
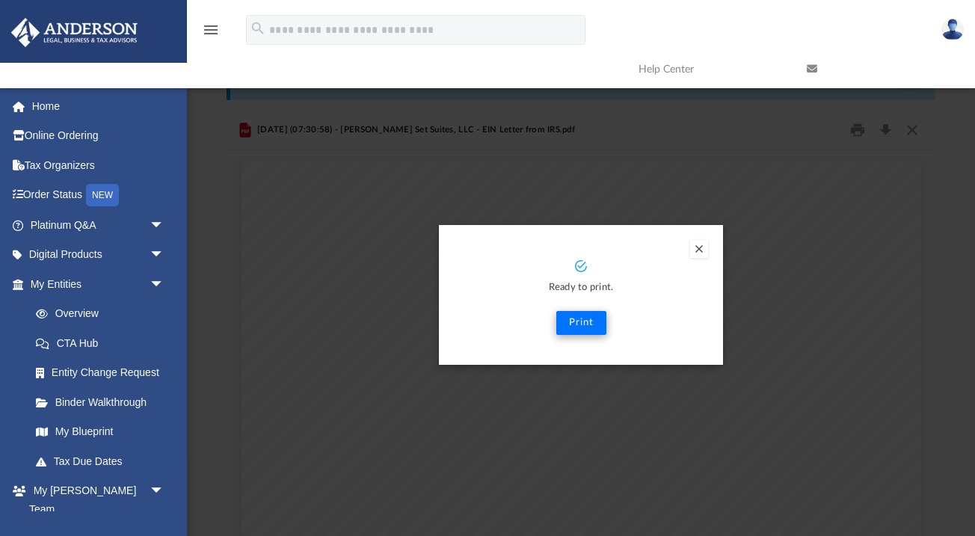
click at [584, 323] on button "Print" at bounding box center [581, 323] width 50 height 24
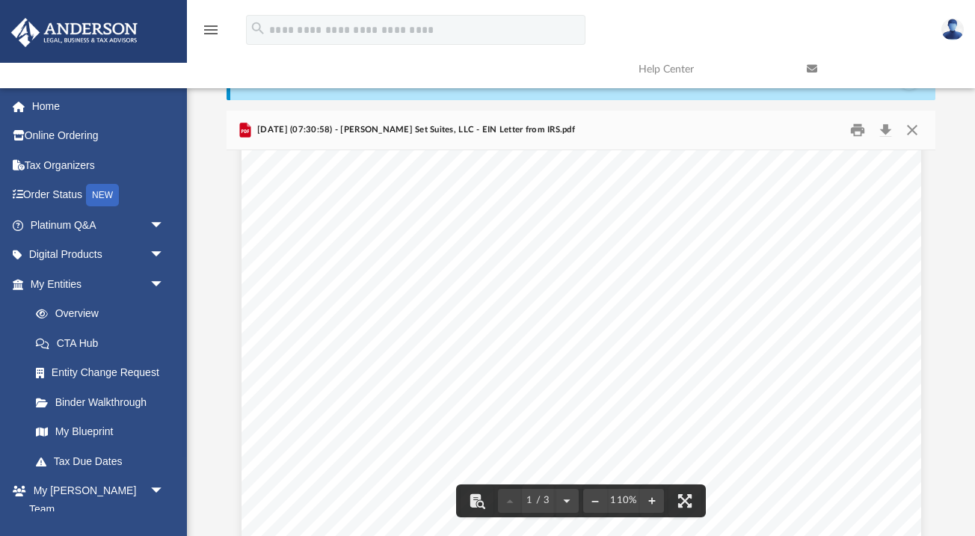
scroll to position [229, 0]
